Goal: Information Seeking & Learning: Learn about a topic

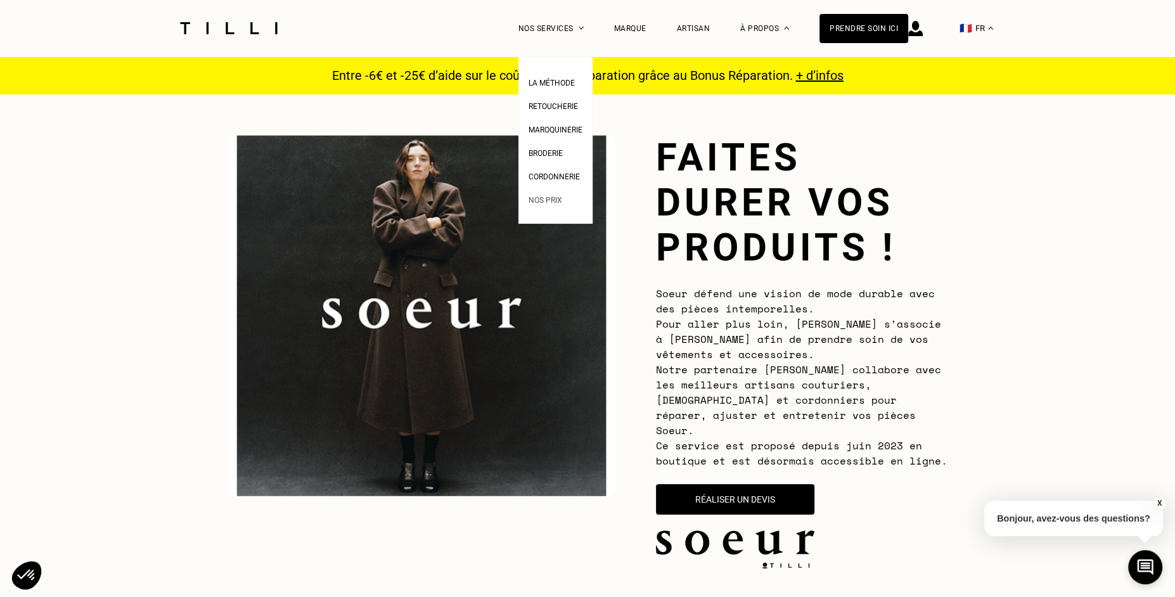
click at [536, 199] on span "Nos prix" at bounding box center [545, 200] width 34 height 9
select select "FR"
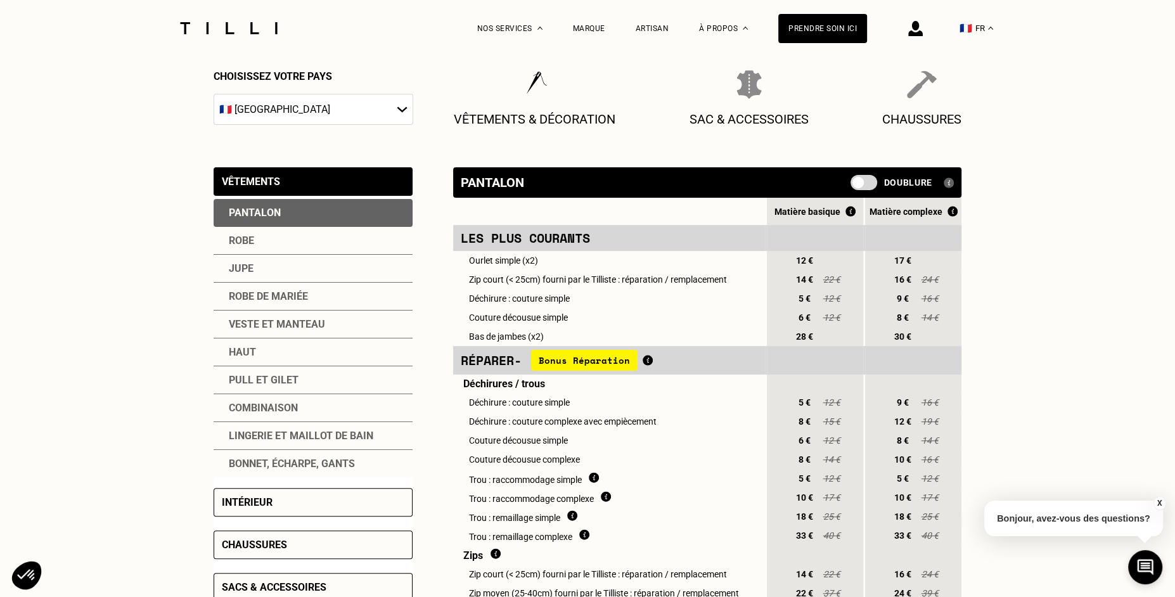
scroll to position [172, 0]
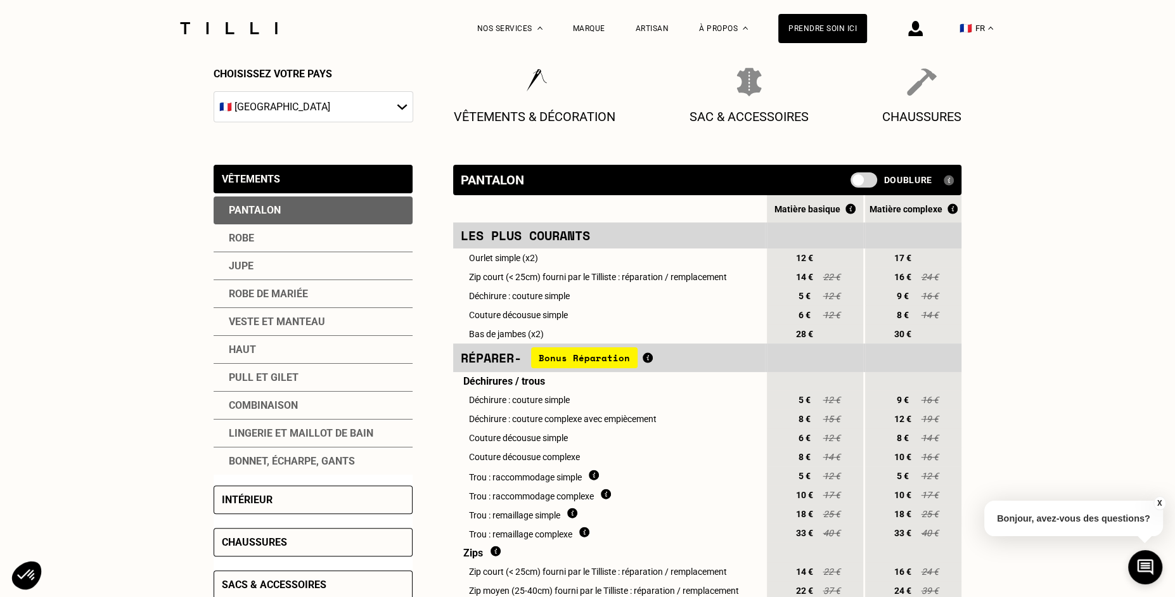
click at [271, 318] on div "Veste et manteau" at bounding box center [313, 322] width 199 height 28
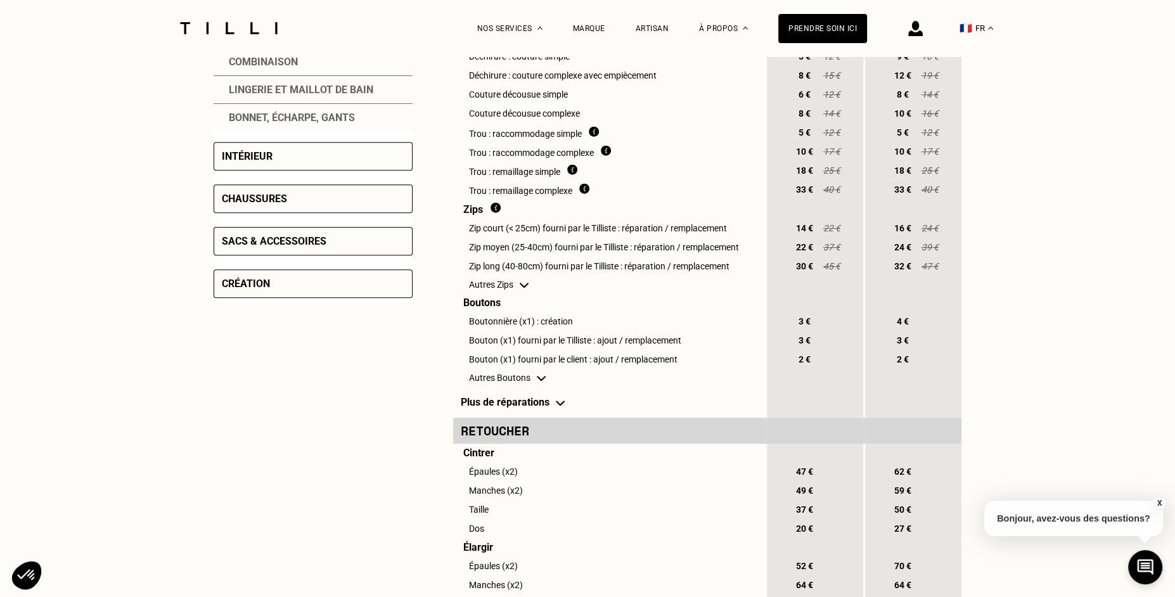
scroll to position [520, 0]
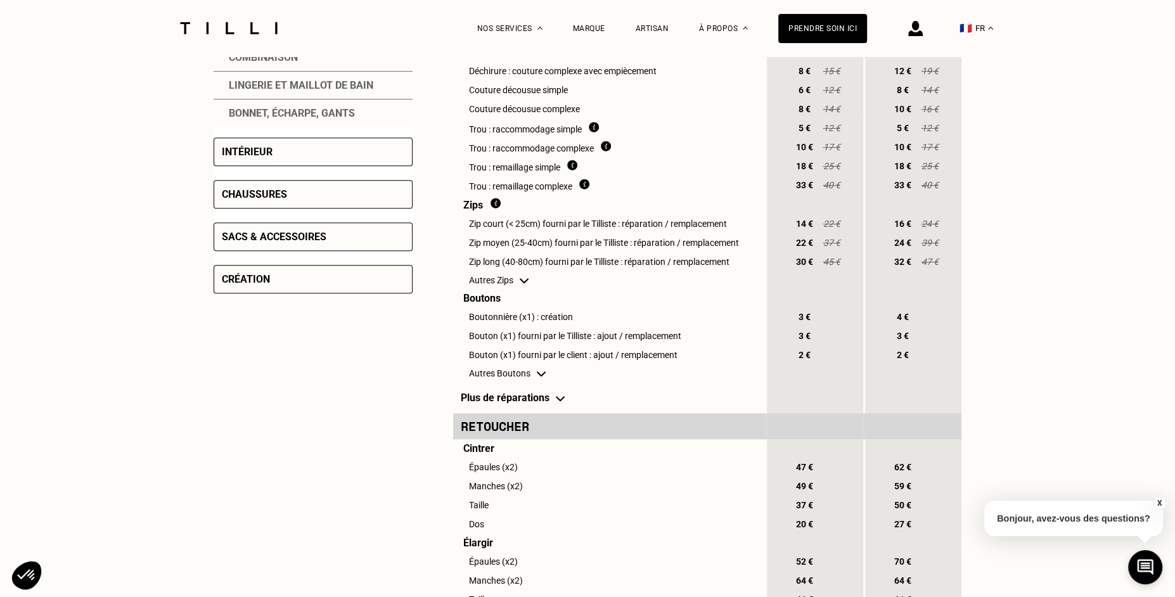
click at [524, 283] on img at bounding box center [524, 280] width 9 height 5
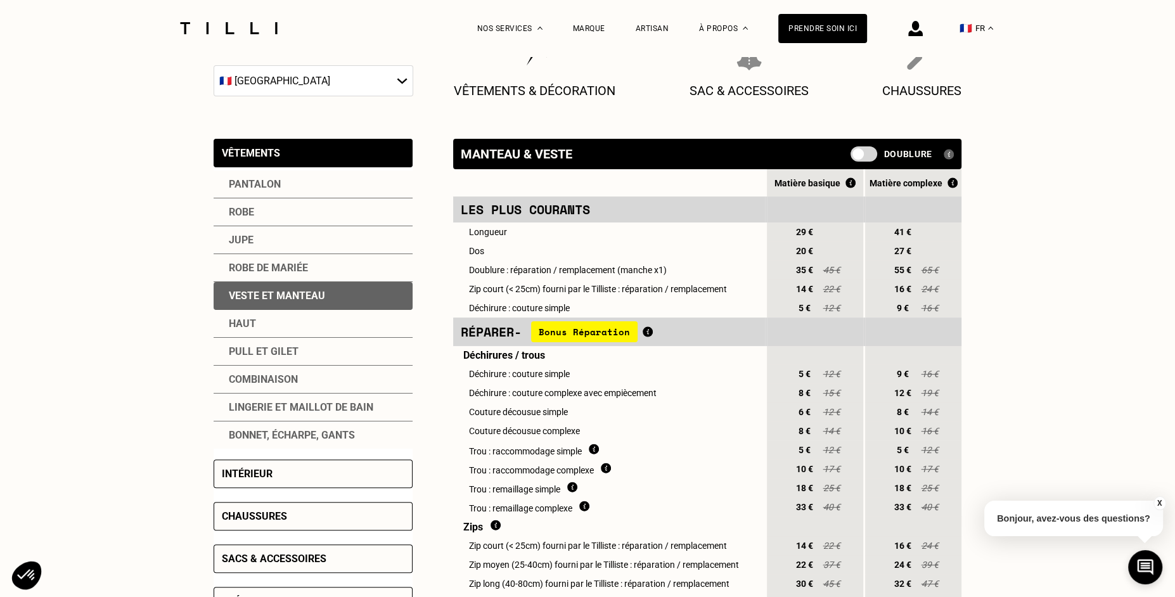
scroll to position [0, 0]
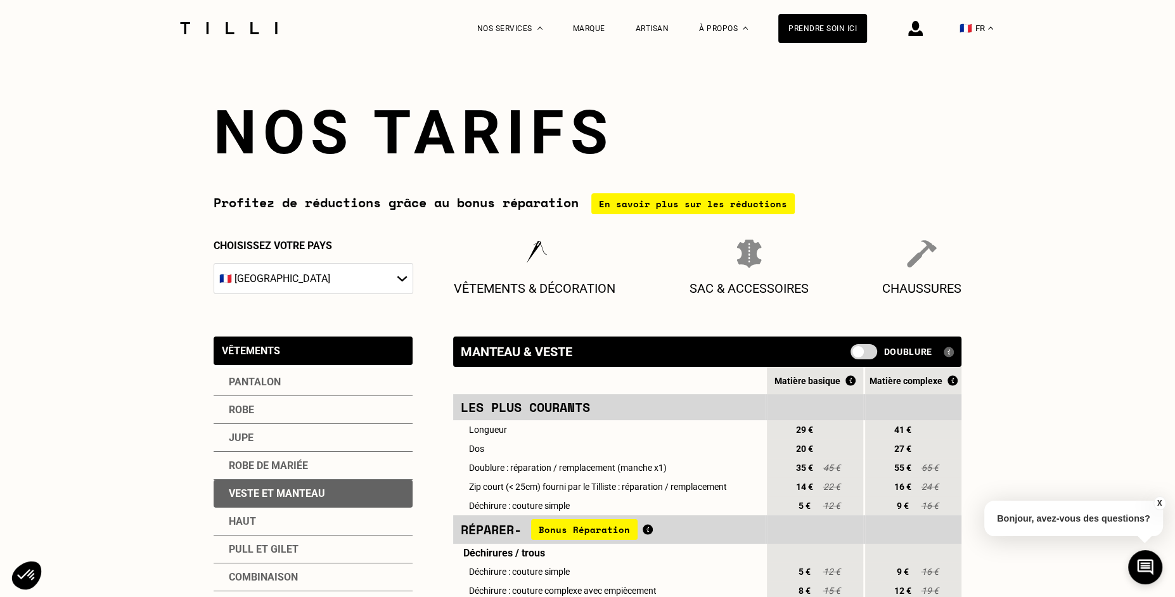
click at [865, 350] on span at bounding box center [863, 351] width 27 height 15
click at [853, 356] on input "checkbox" at bounding box center [853, 356] width 0 height 0
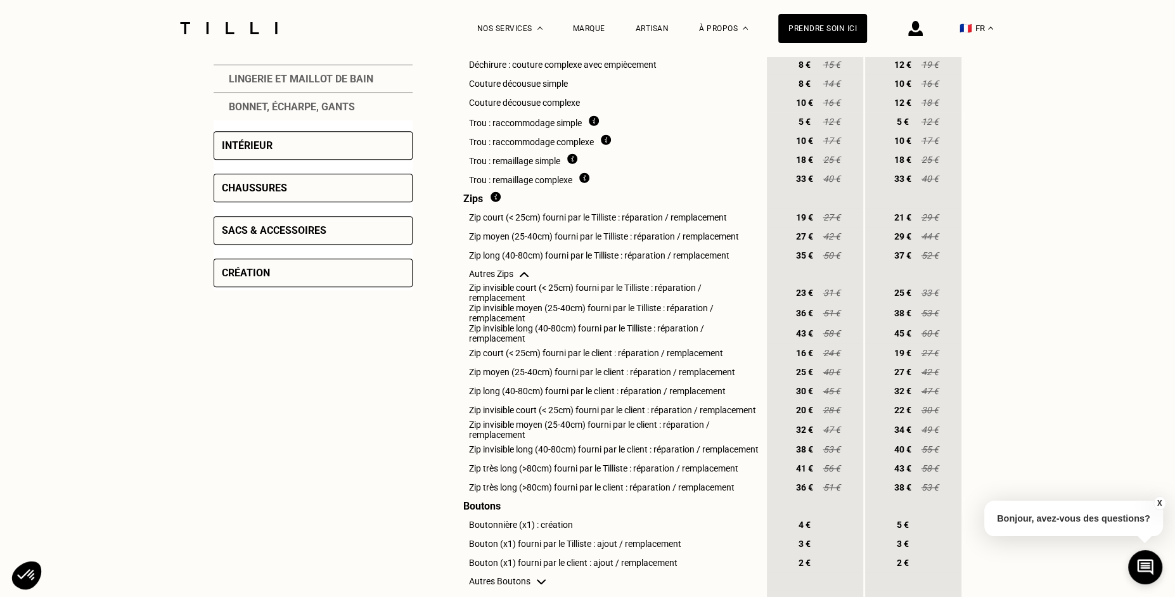
scroll to position [552, 0]
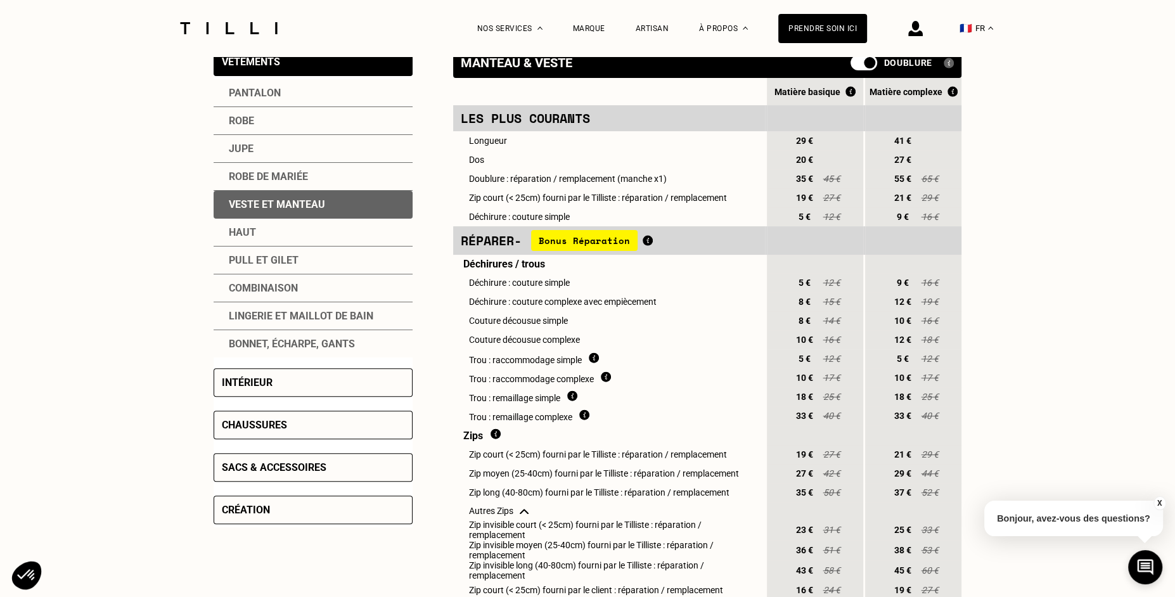
click at [866, 70] on span at bounding box center [863, 62] width 27 height 15
click at [853, 67] on input "checkbox" at bounding box center [853, 67] width 0 height 0
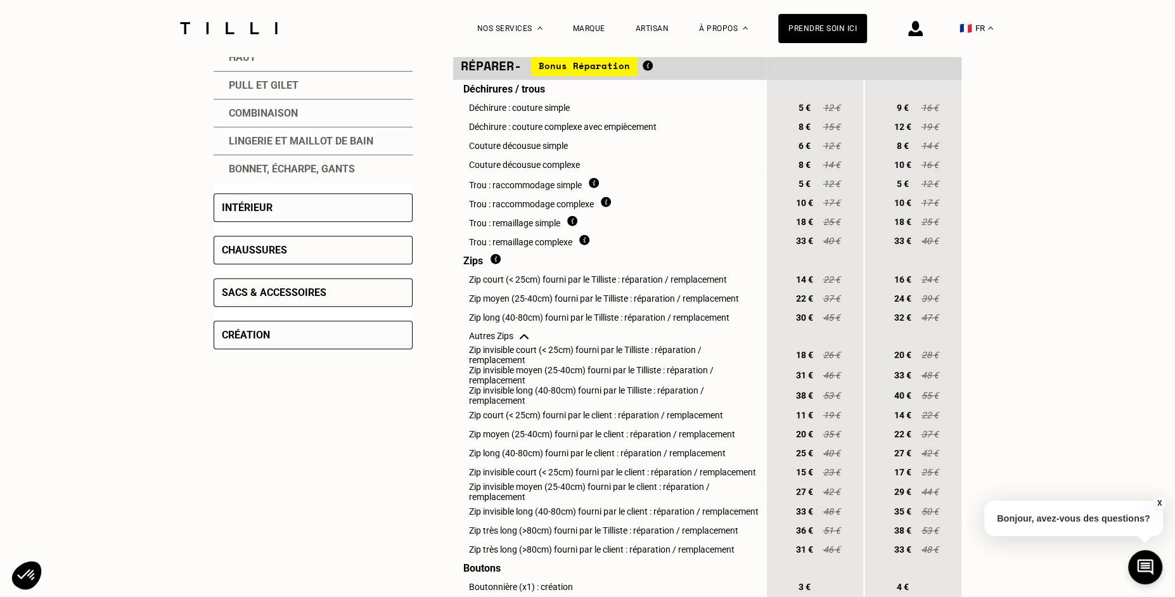
scroll to position [735, 0]
